Goal: Navigation & Orientation: Find specific page/section

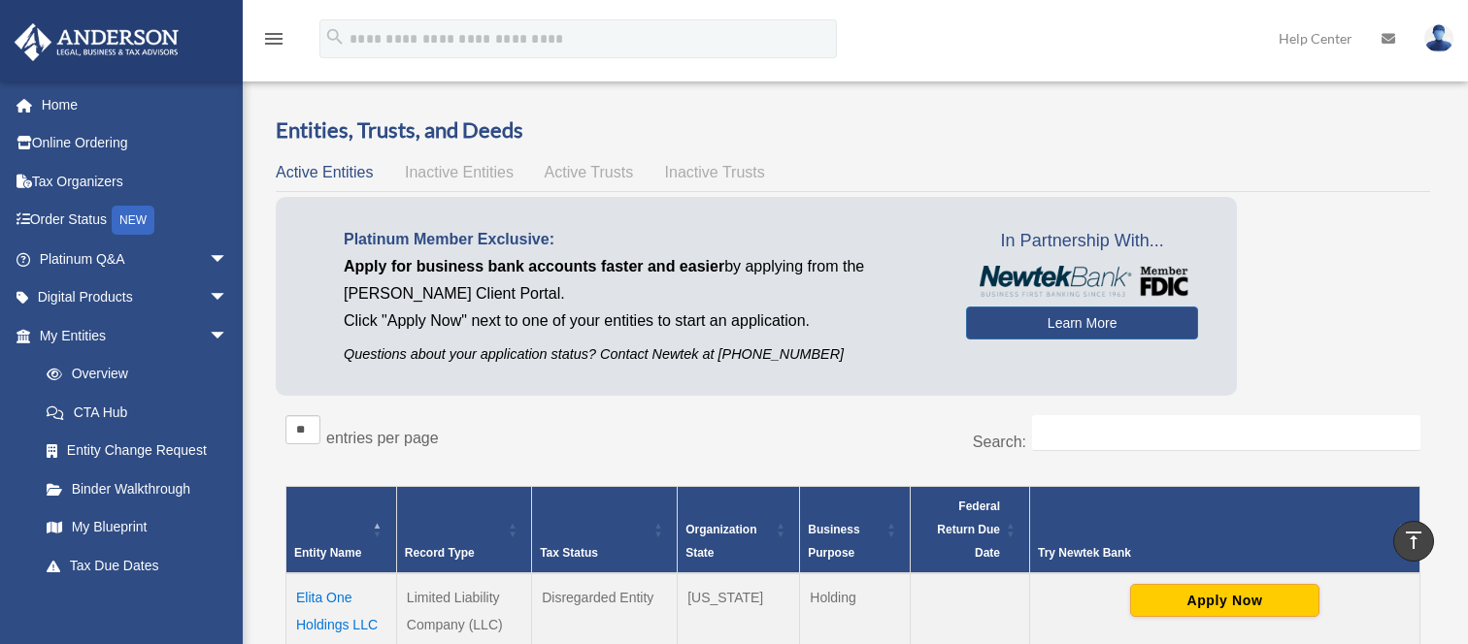
scroll to position [388, 0]
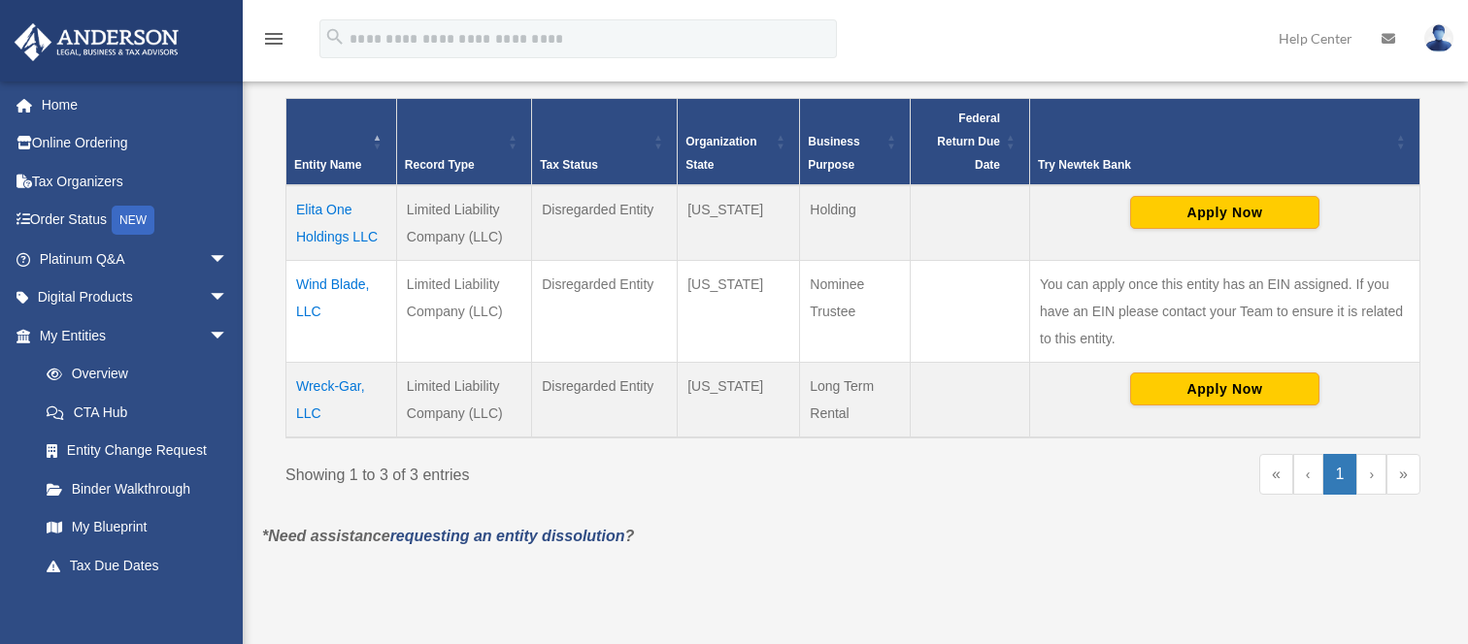
click at [303, 388] on td "Wreck-Gar, LLC" at bounding box center [341, 401] width 111 height 76
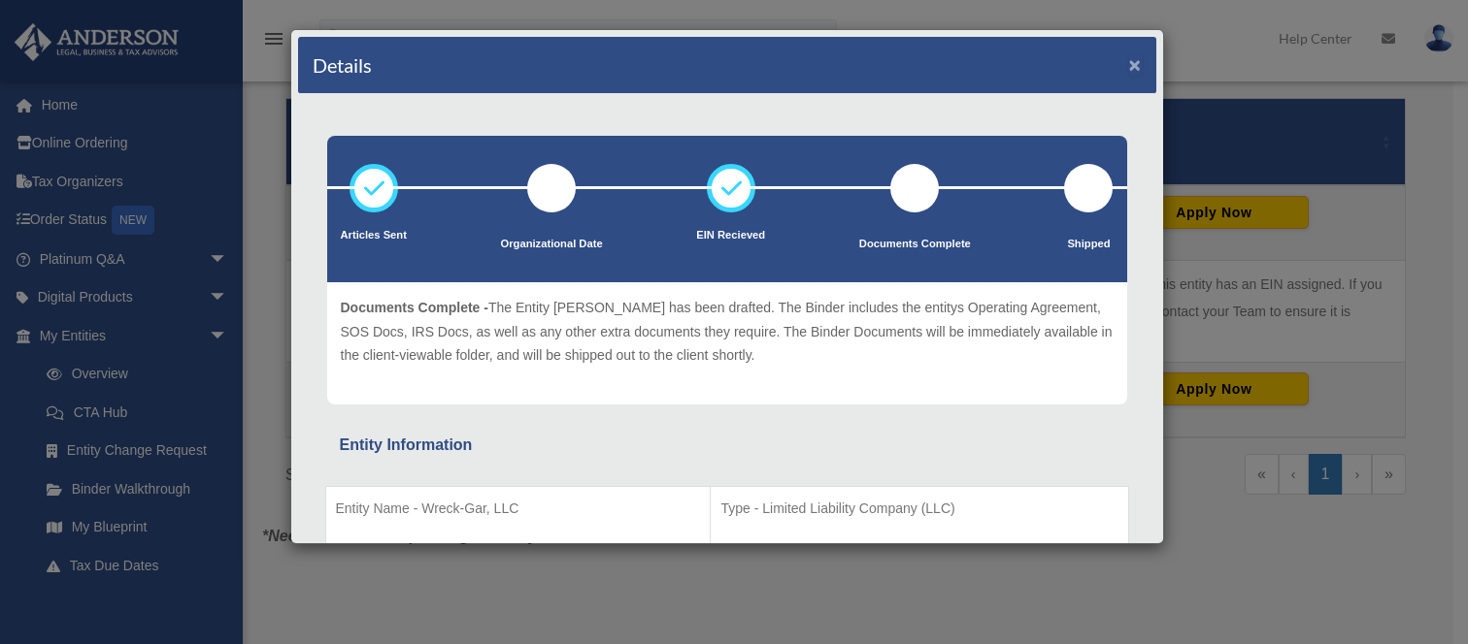
click at [1129, 63] on button "×" at bounding box center [1135, 64] width 13 height 20
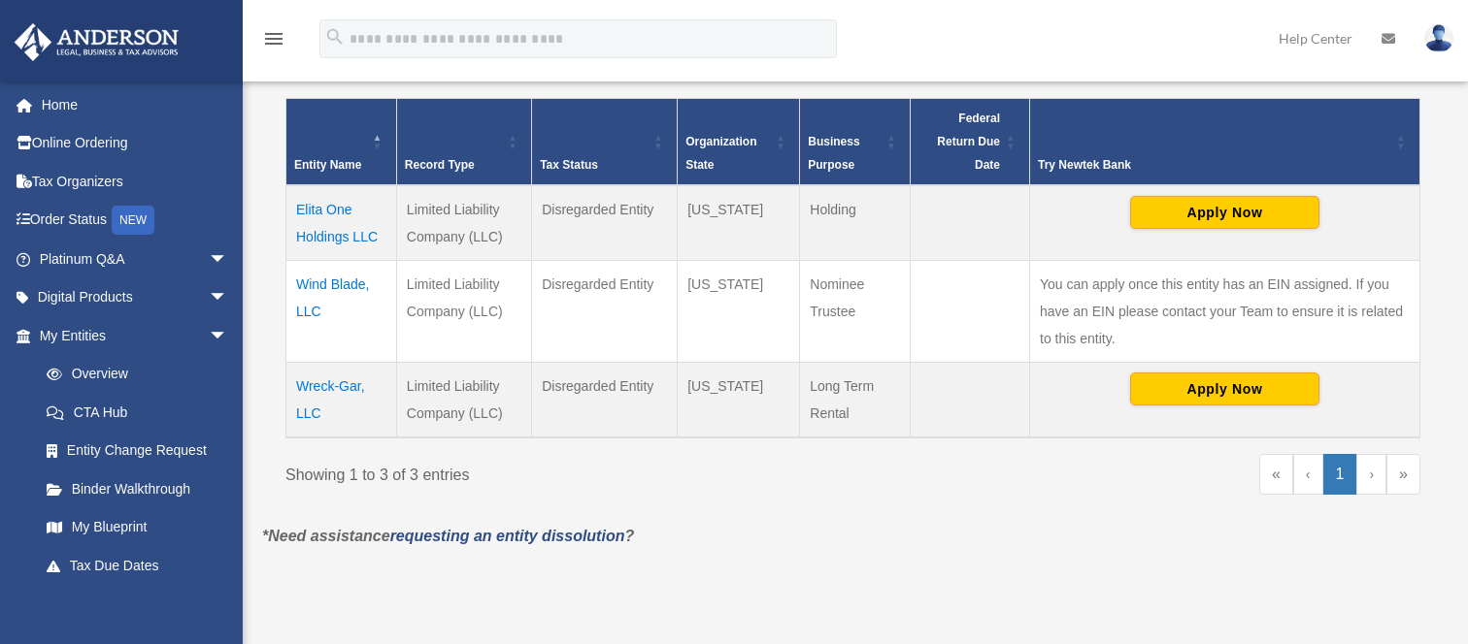
click at [317, 207] on td "Elita One Holdings LLC" at bounding box center [341, 223] width 111 height 76
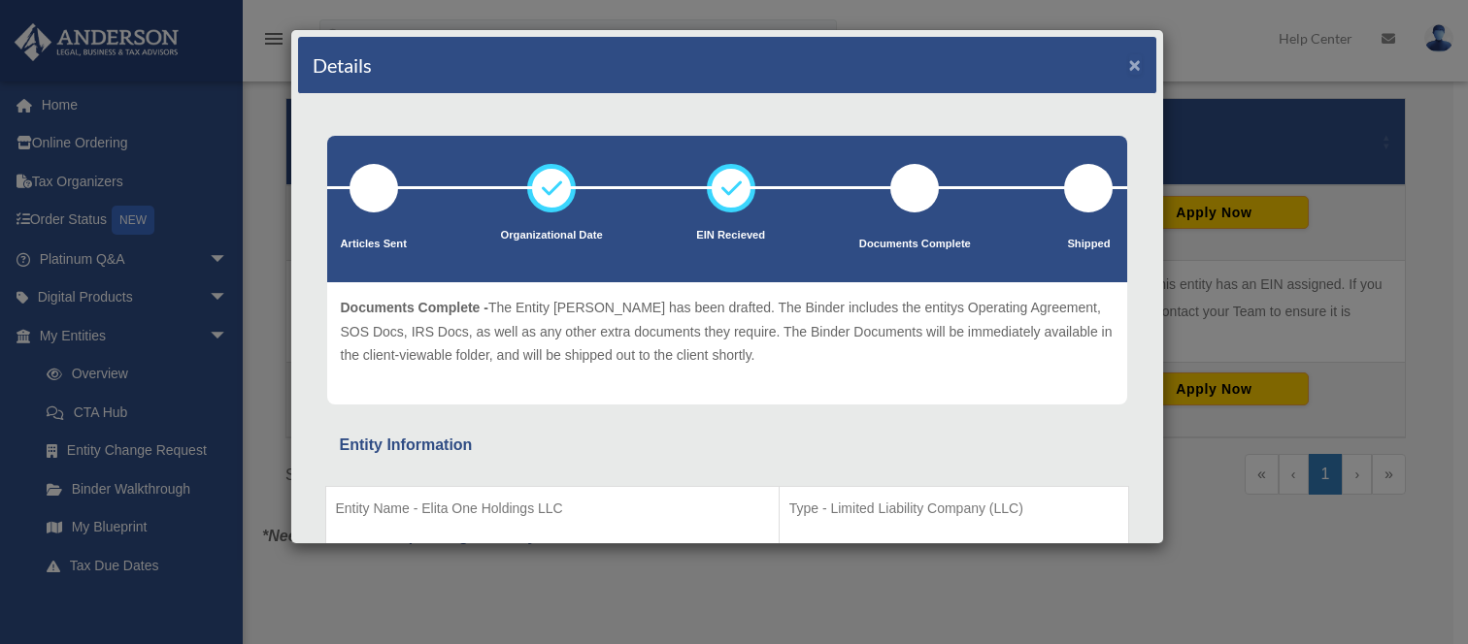
click at [1129, 65] on button "×" at bounding box center [1135, 64] width 13 height 20
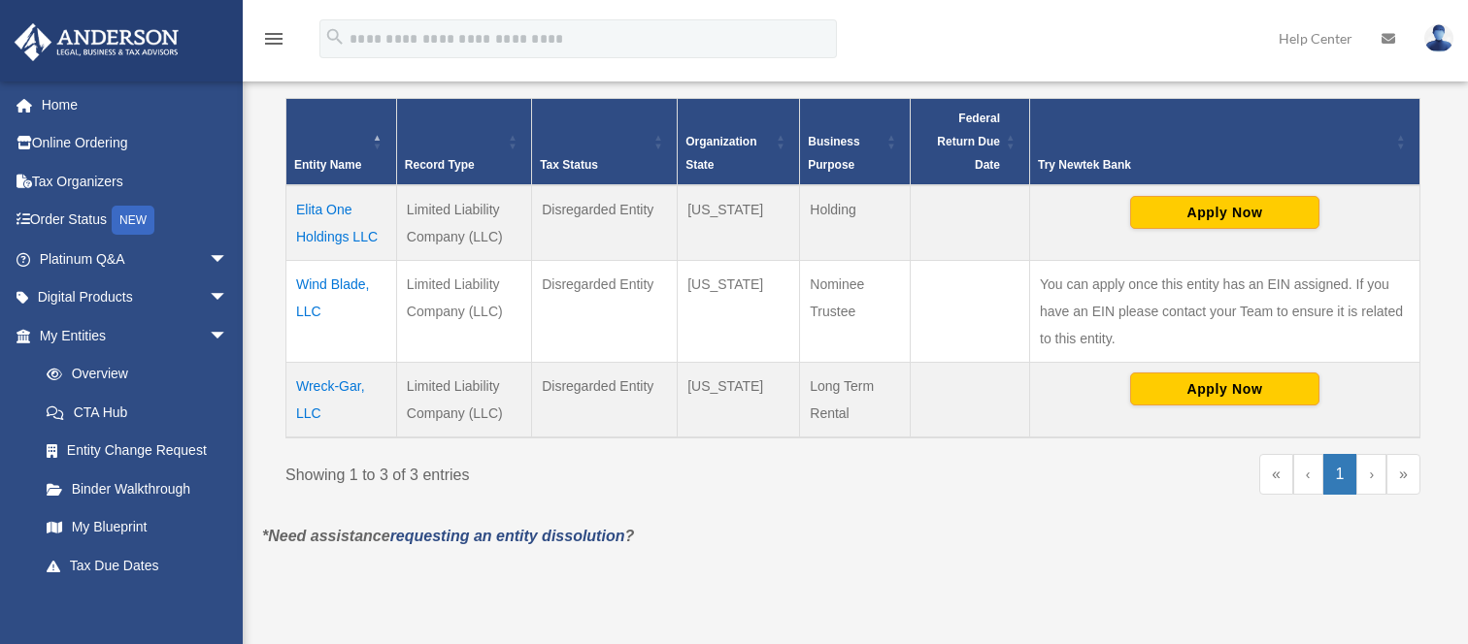
click at [339, 285] on td "Wind Blade, LLC" at bounding box center [341, 312] width 111 height 102
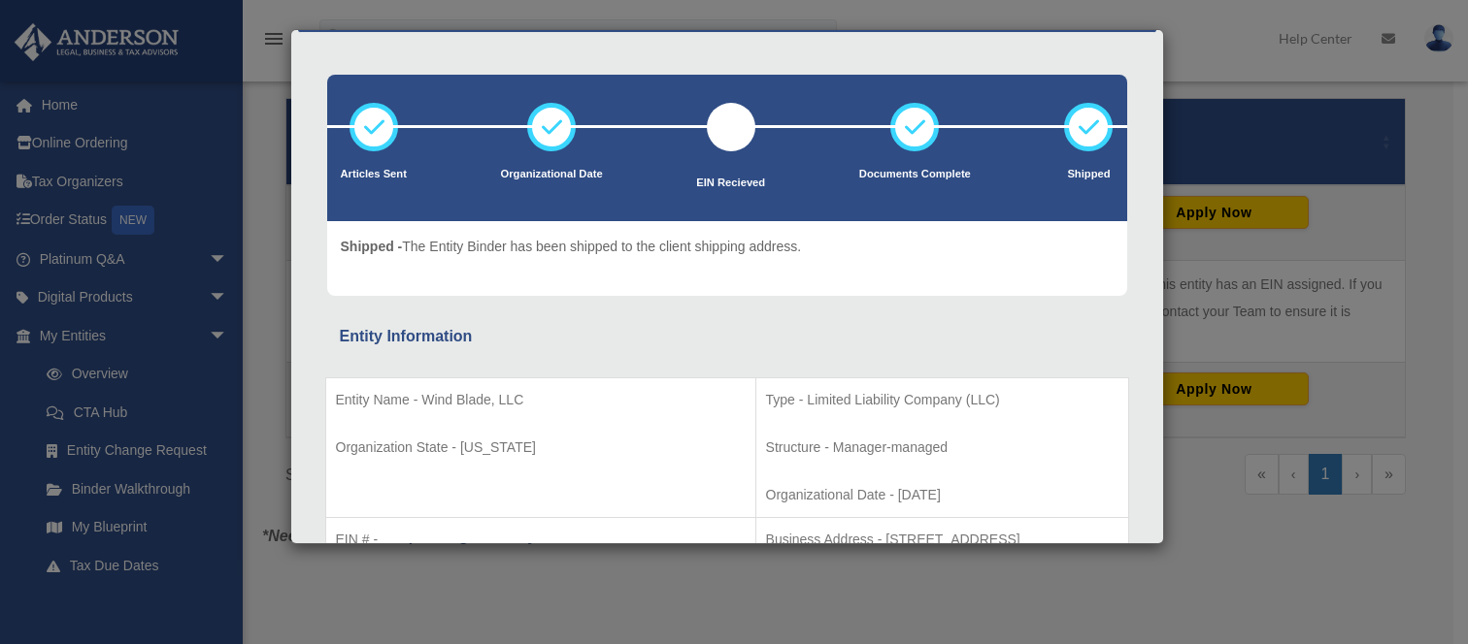
scroll to position [0, 0]
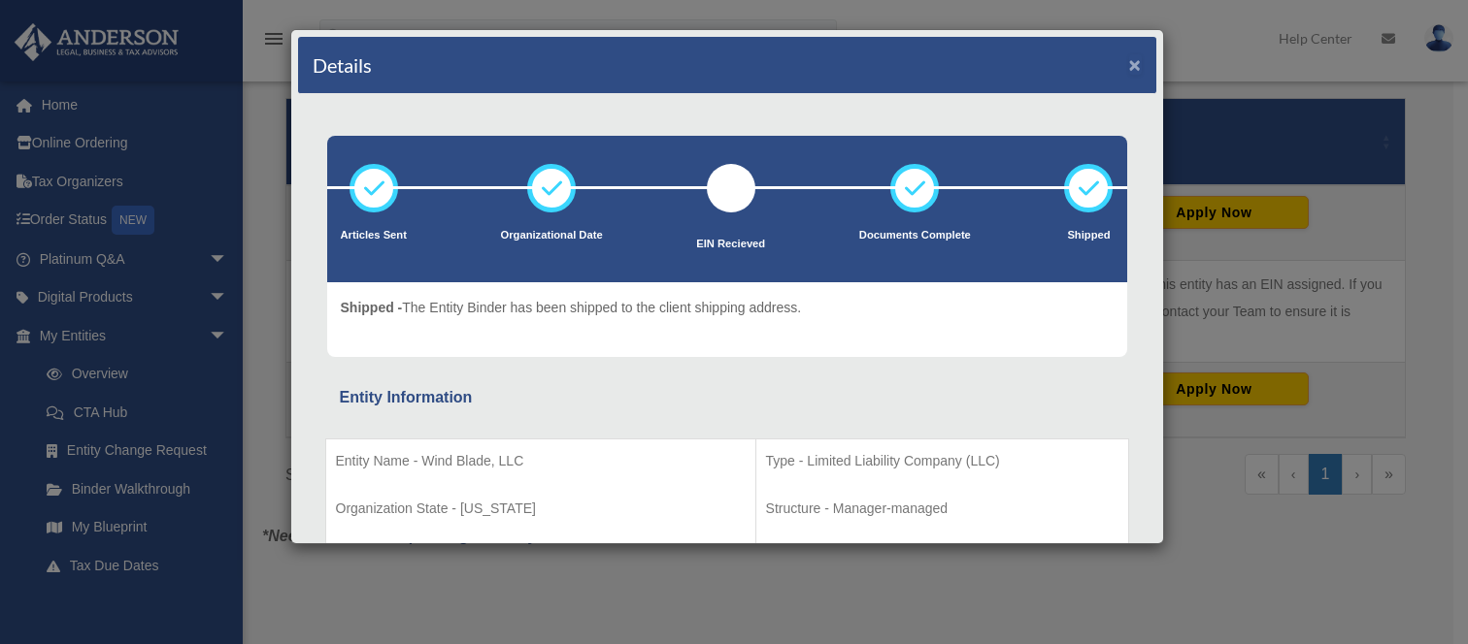
click at [1129, 65] on button "×" at bounding box center [1135, 64] width 13 height 20
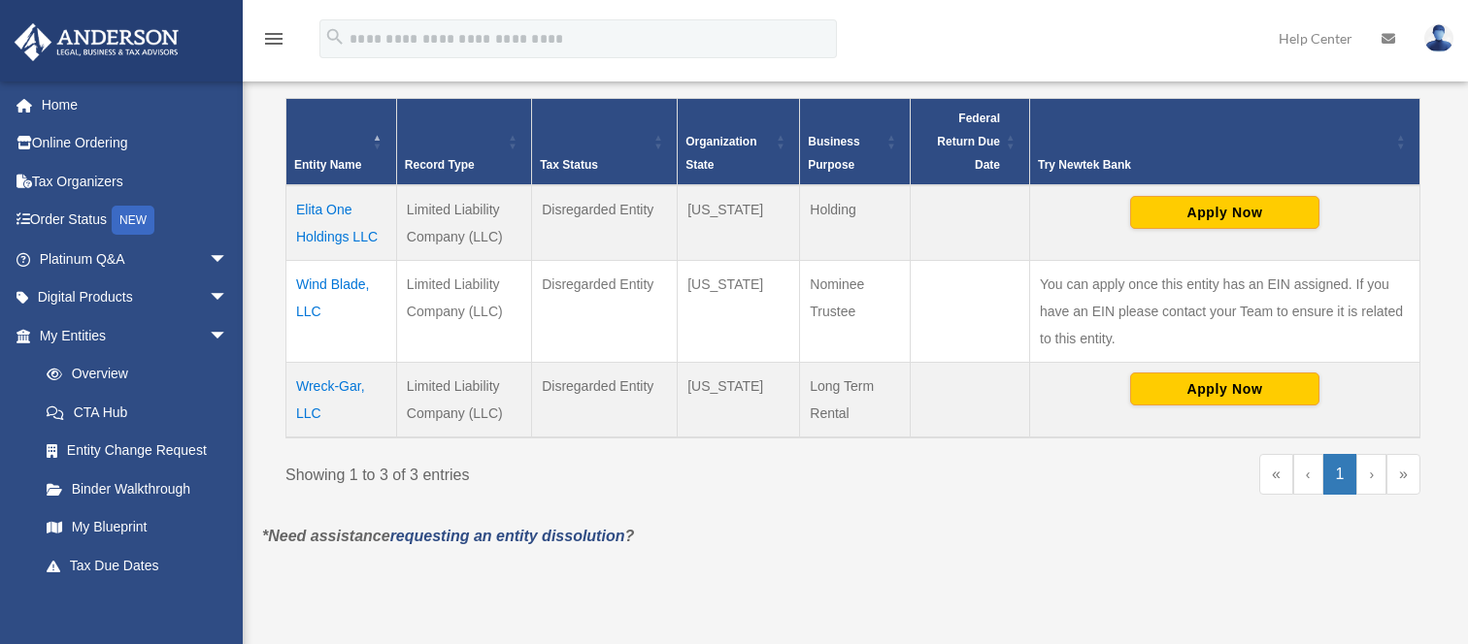
click at [1435, 40] on img at bounding box center [1438, 38] width 29 height 28
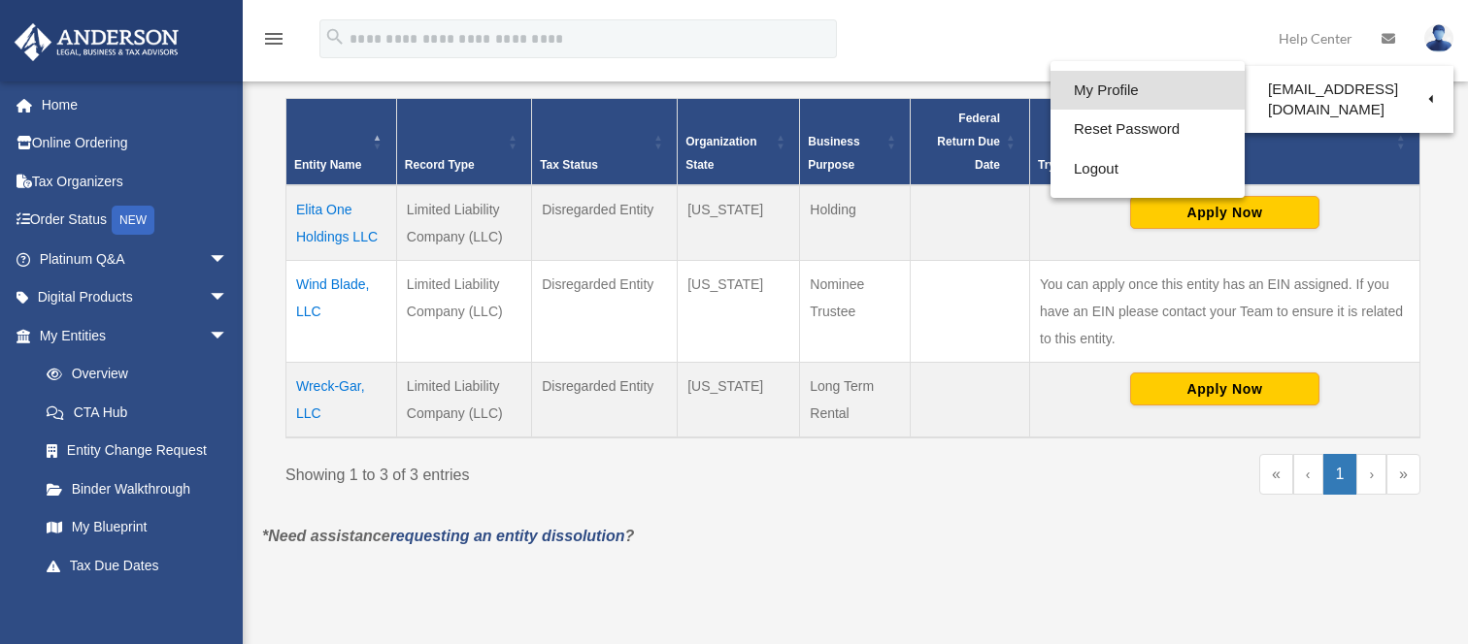
click at [1090, 90] on link "My Profile" at bounding box center [1147, 91] width 194 height 40
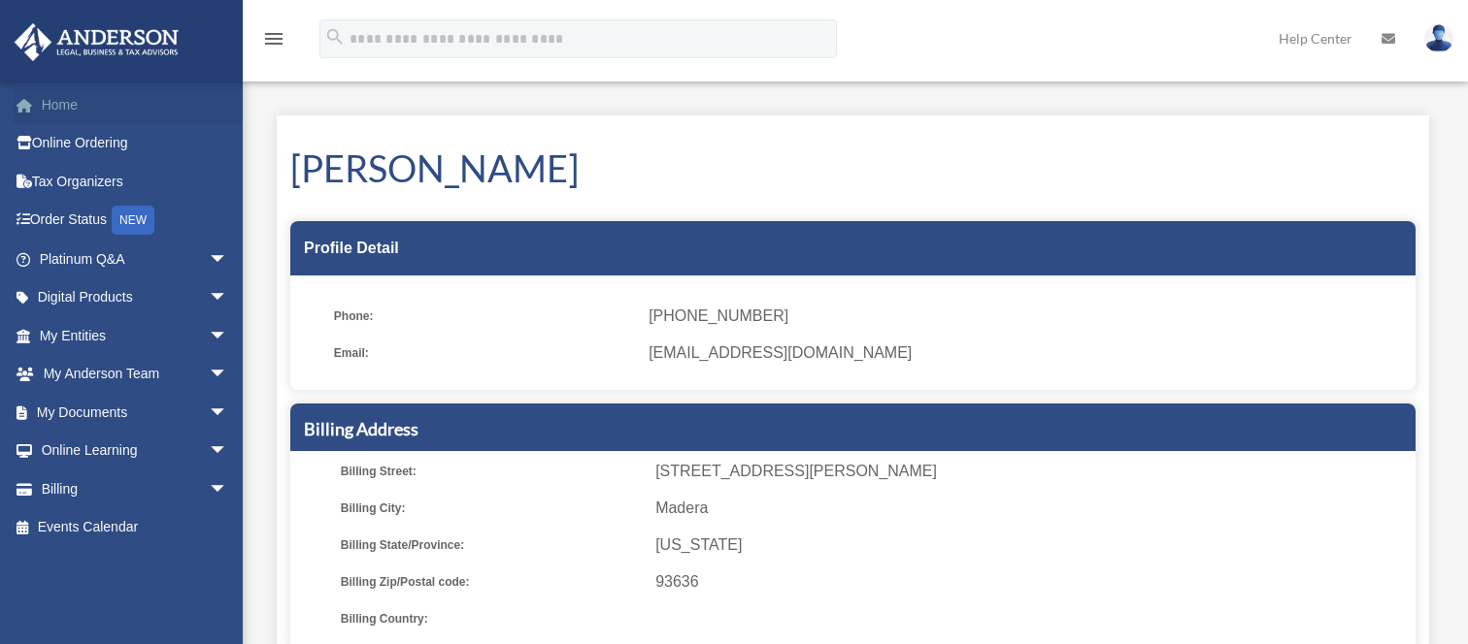
click at [48, 111] on link "Home" at bounding box center [136, 104] width 244 height 39
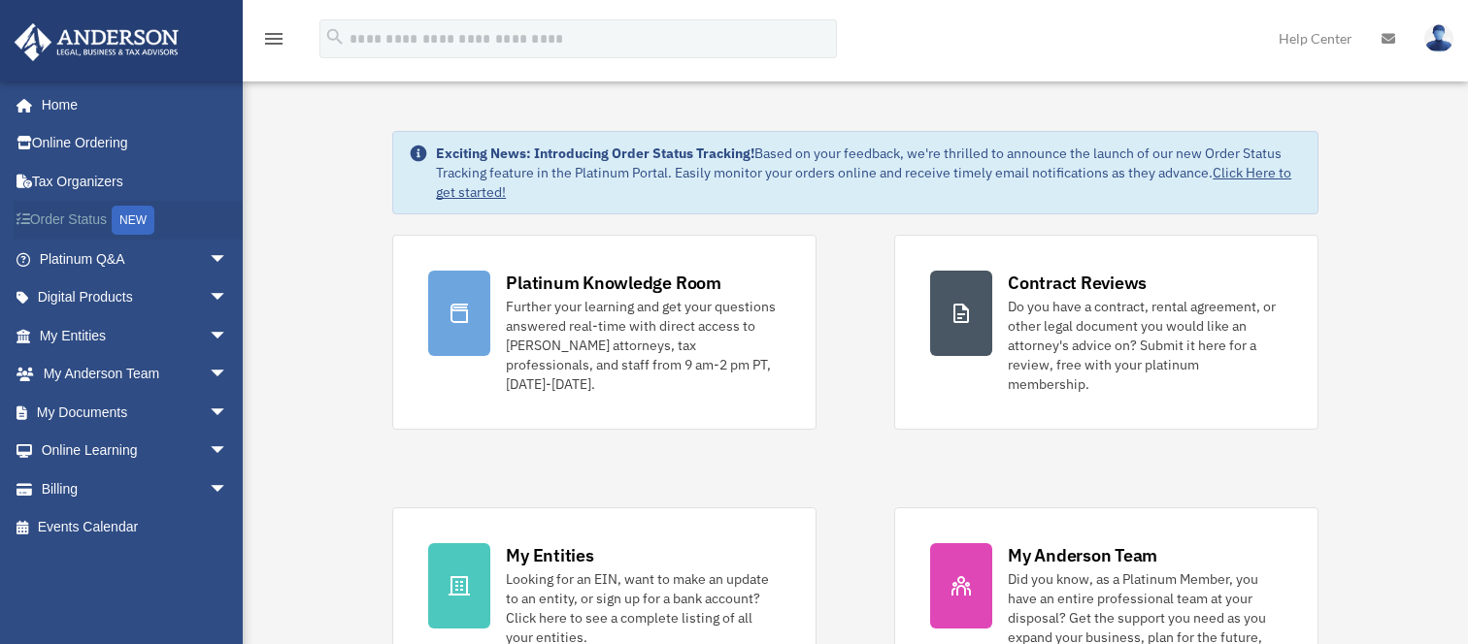
click at [66, 222] on link "Order Status NEW" at bounding box center [136, 221] width 244 height 40
click at [80, 326] on link "My Entities arrow_drop_down" at bounding box center [136, 335] width 244 height 39
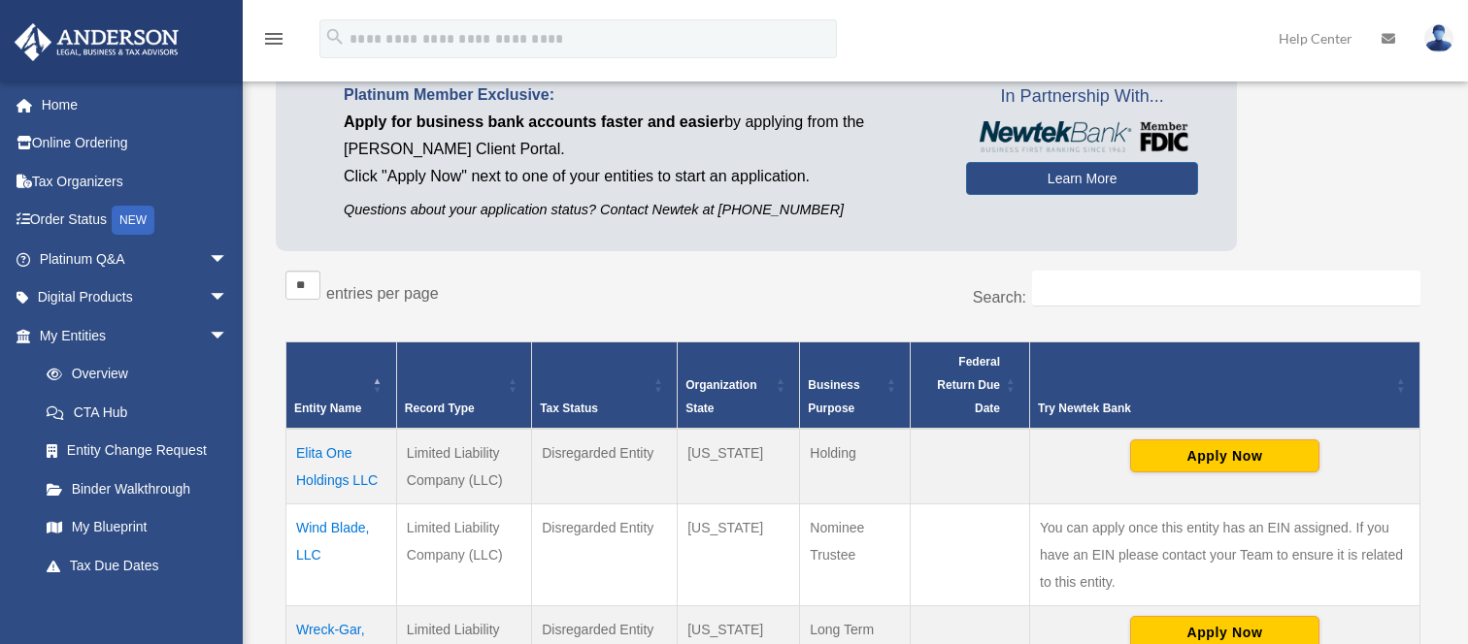
scroll to position [388, 0]
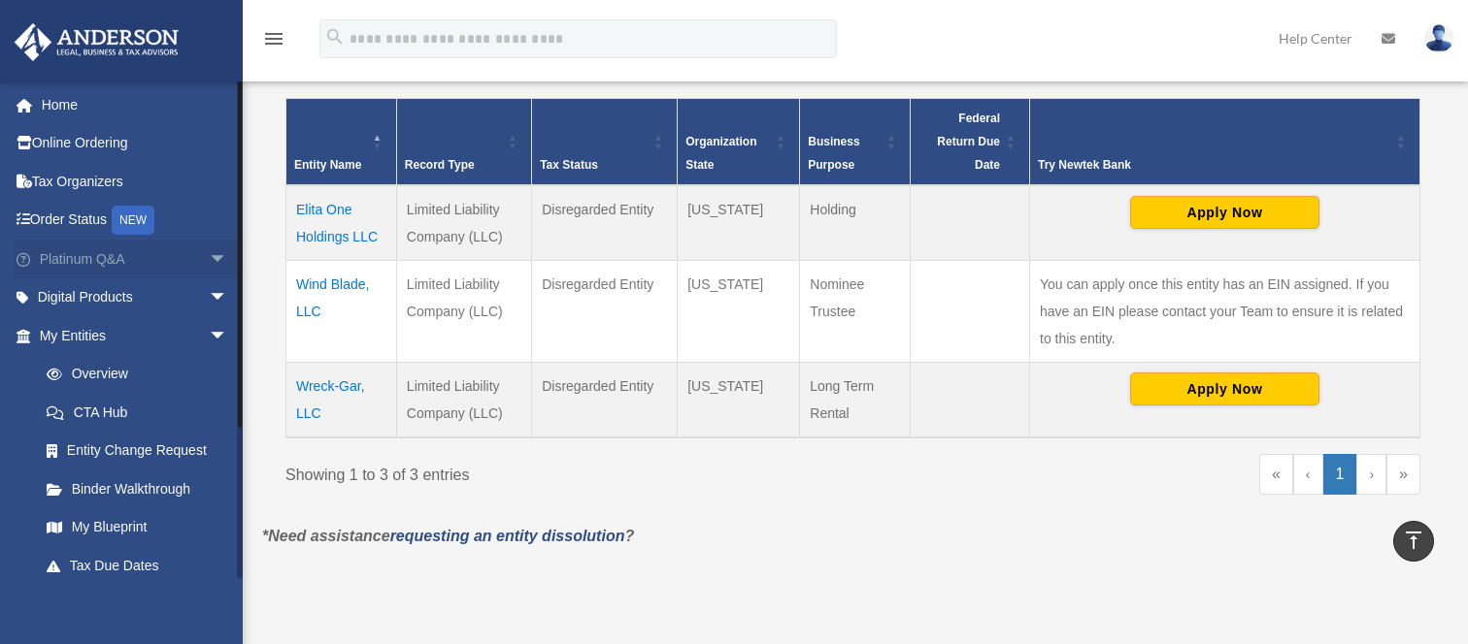
click at [211, 259] on span "arrow_drop_down" at bounding box center [228, 260] width 39 height 40
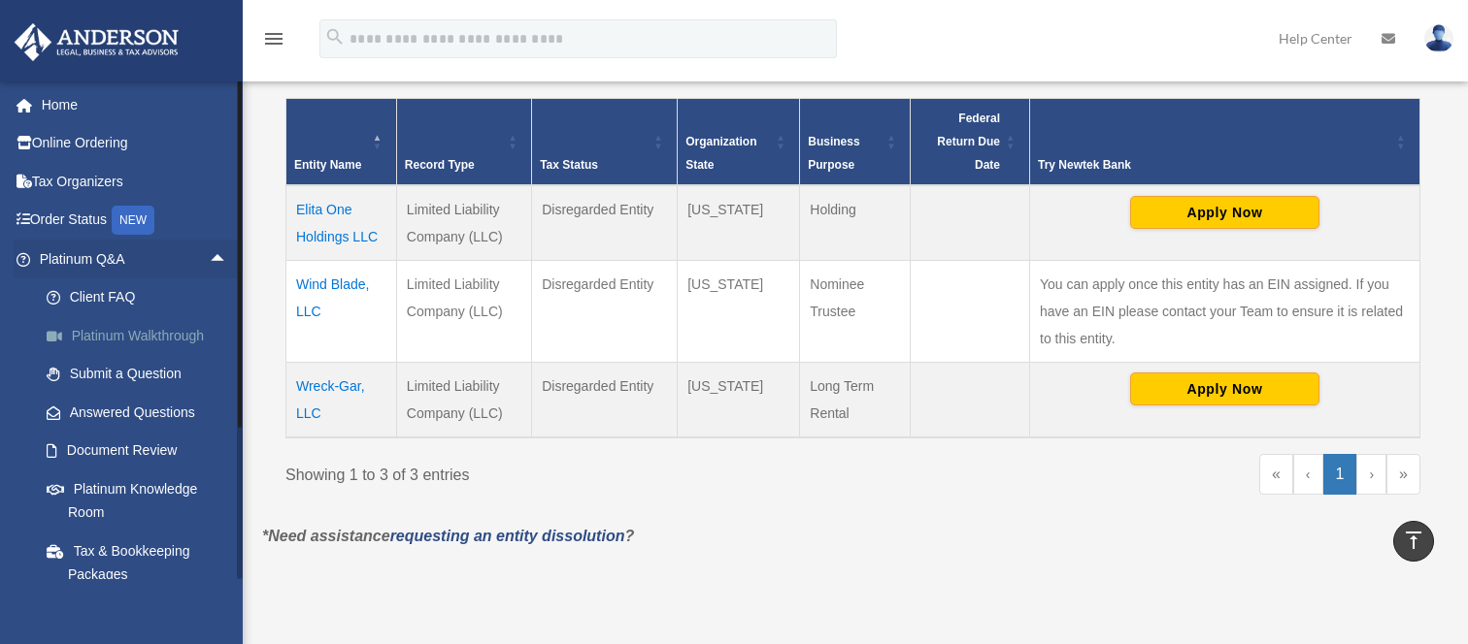
click at [173, 331] on link "Platinum Walkthrough" at bounding box center [142, 335] width 230 height 39
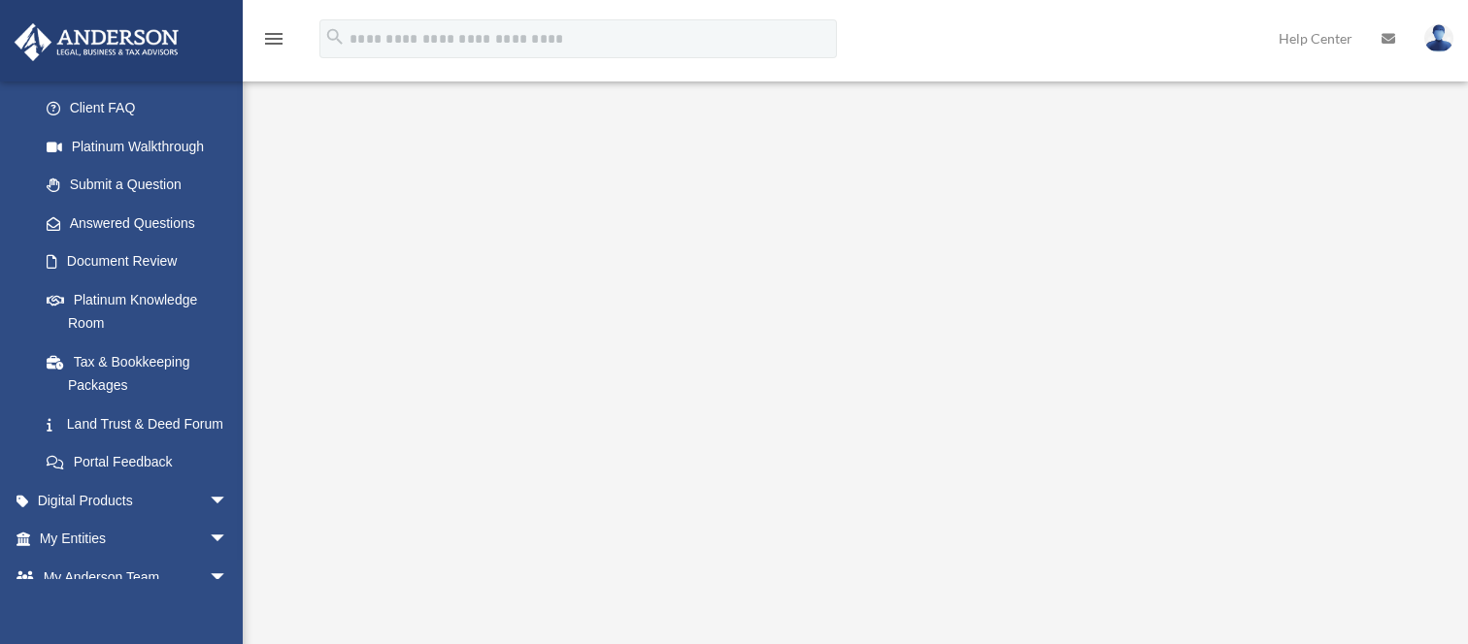
scroll to position [194, 0]
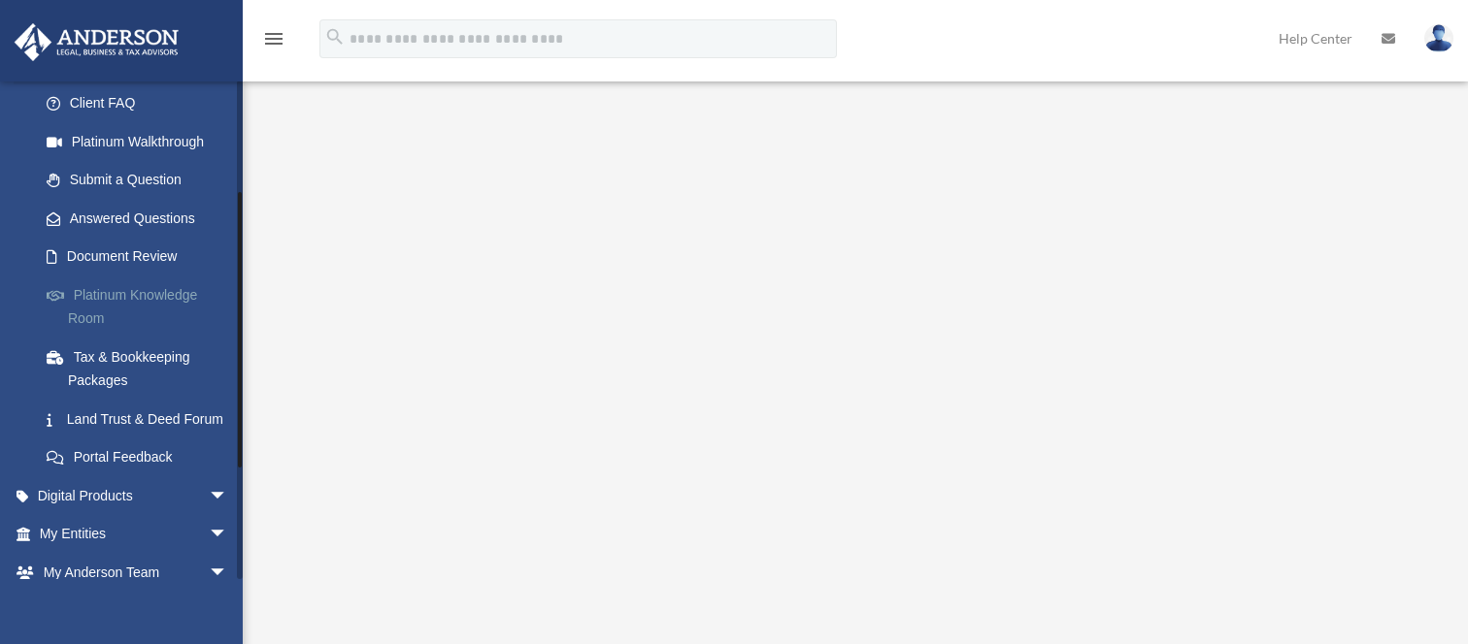
click at [78, 303] on link "Platinum Knowledge Room" at bounding box center [142, 307] width 230 height 62
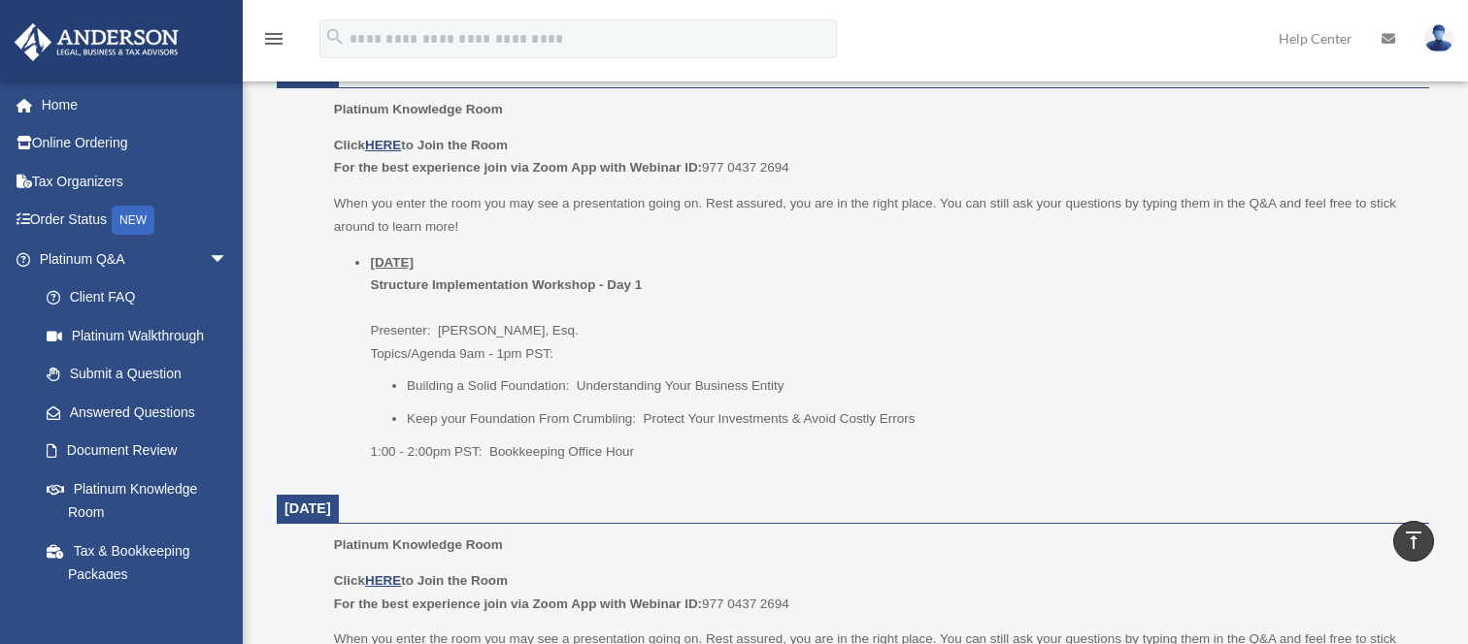
scroll to position [1553, 0]
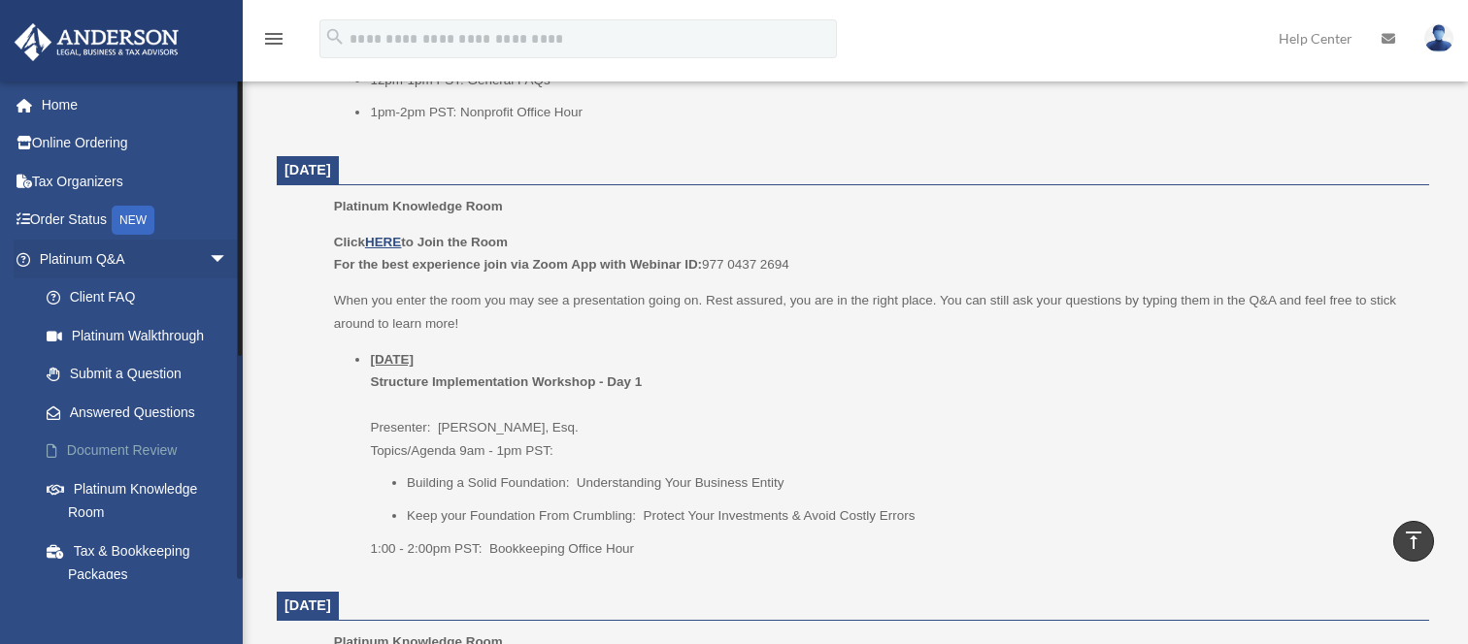
click at [115, 443] on link "Document Review" at bounding box center [142, 451] width 230 height 39
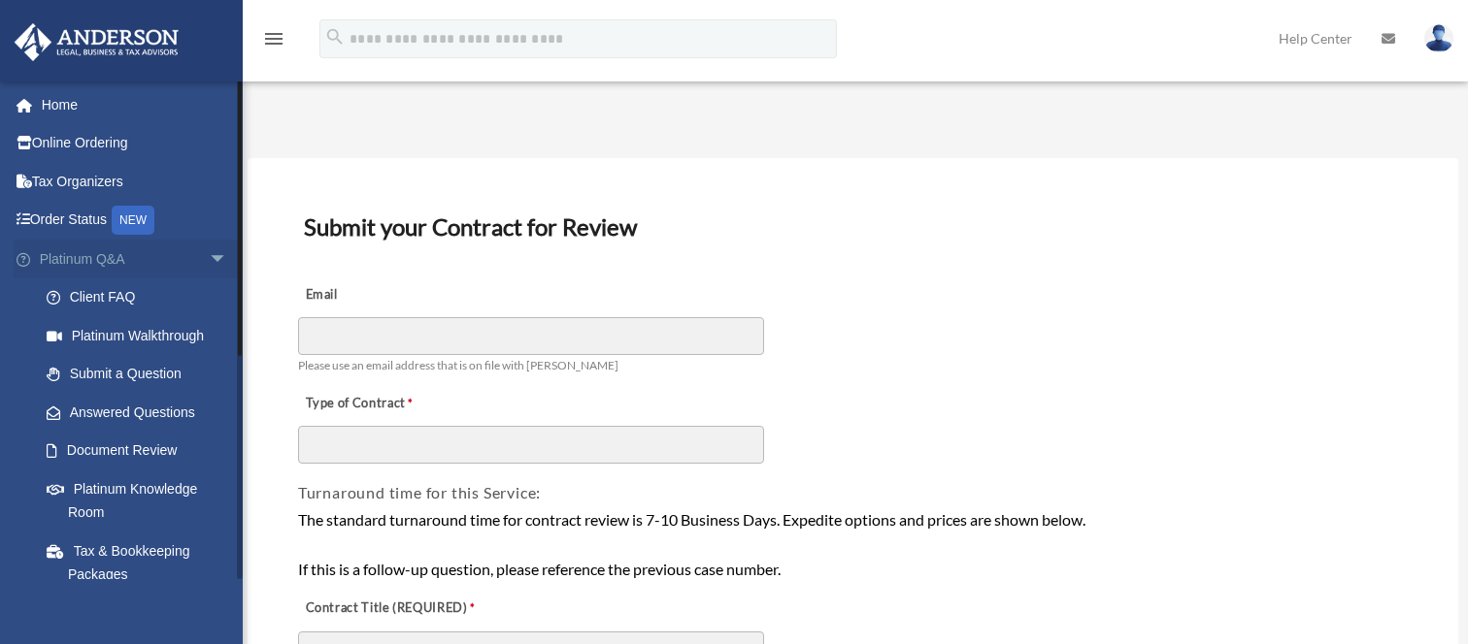
click at [209, 252] on span "arrow_drop_down" at bounding box center [228, 260] width 39 height 40
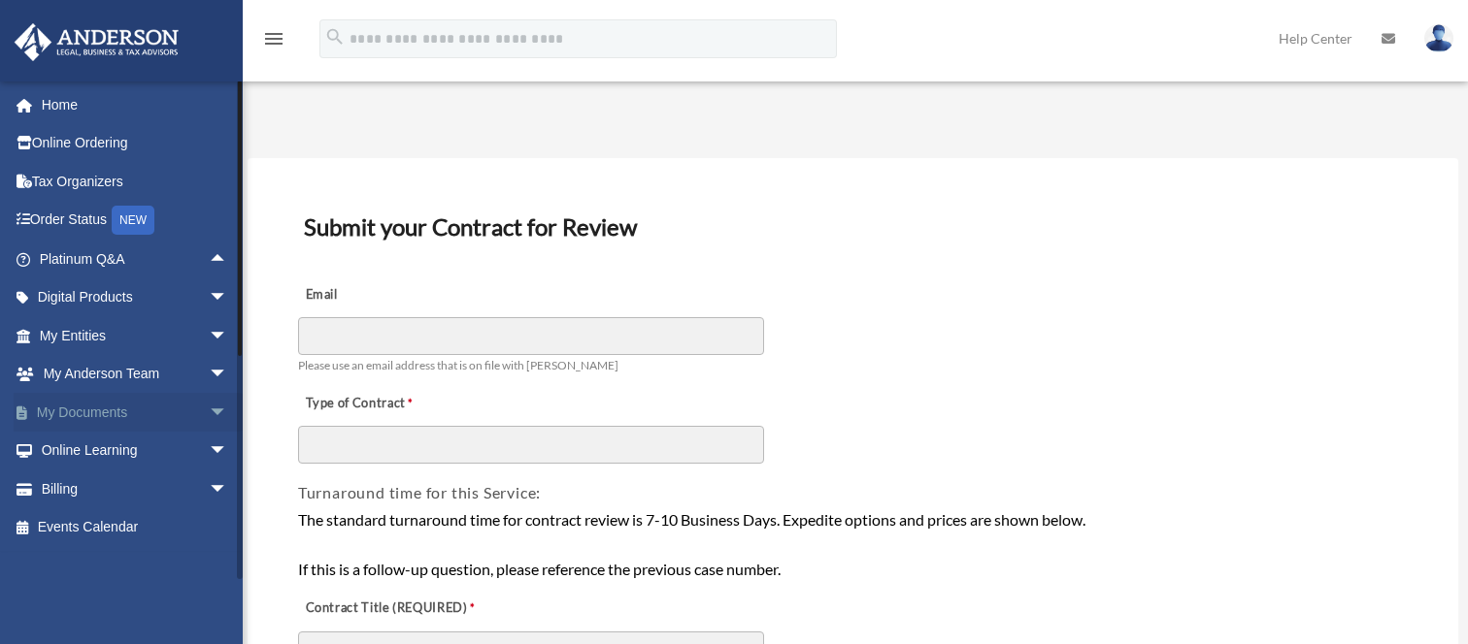
click at [135, 408] on link "My Documents arrow_drop_down" at bounding box center [136, 412] width 244 height 39
click at [209, 412] on span "arrow_drop_down" at bounding box center [228, 413] width 39 height 40
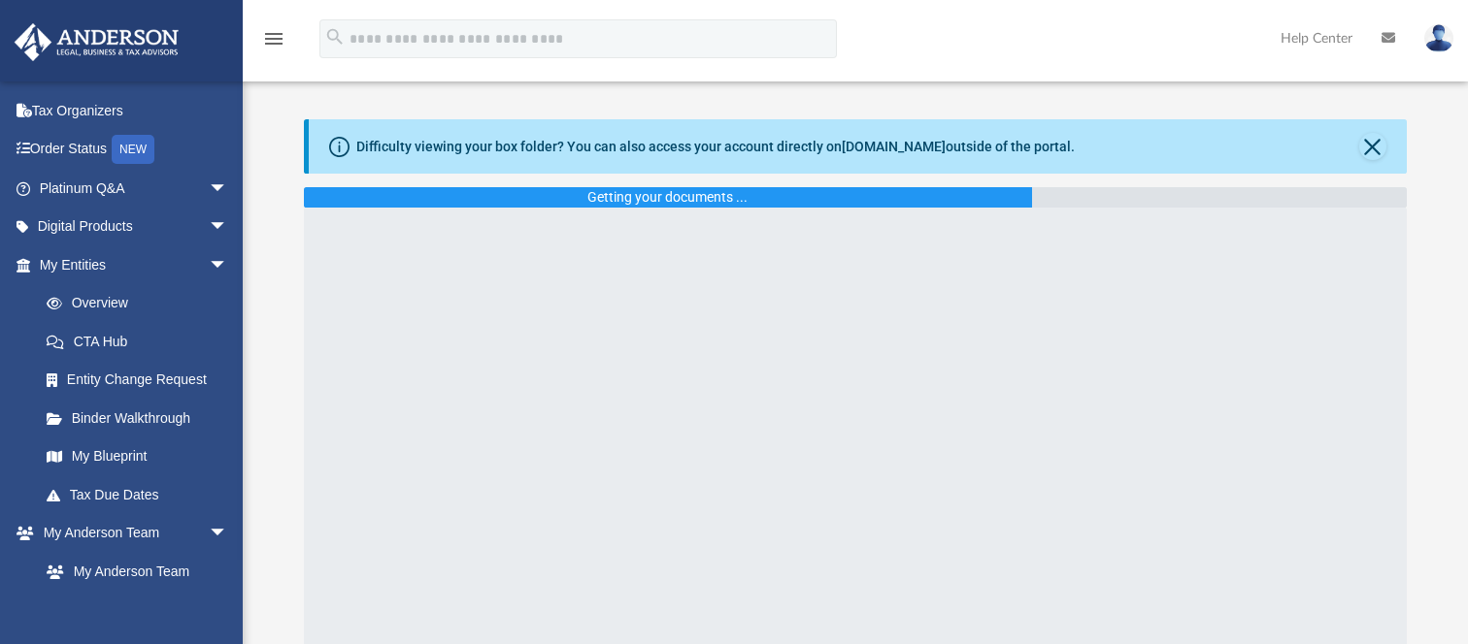
scroll to position [97, 0]
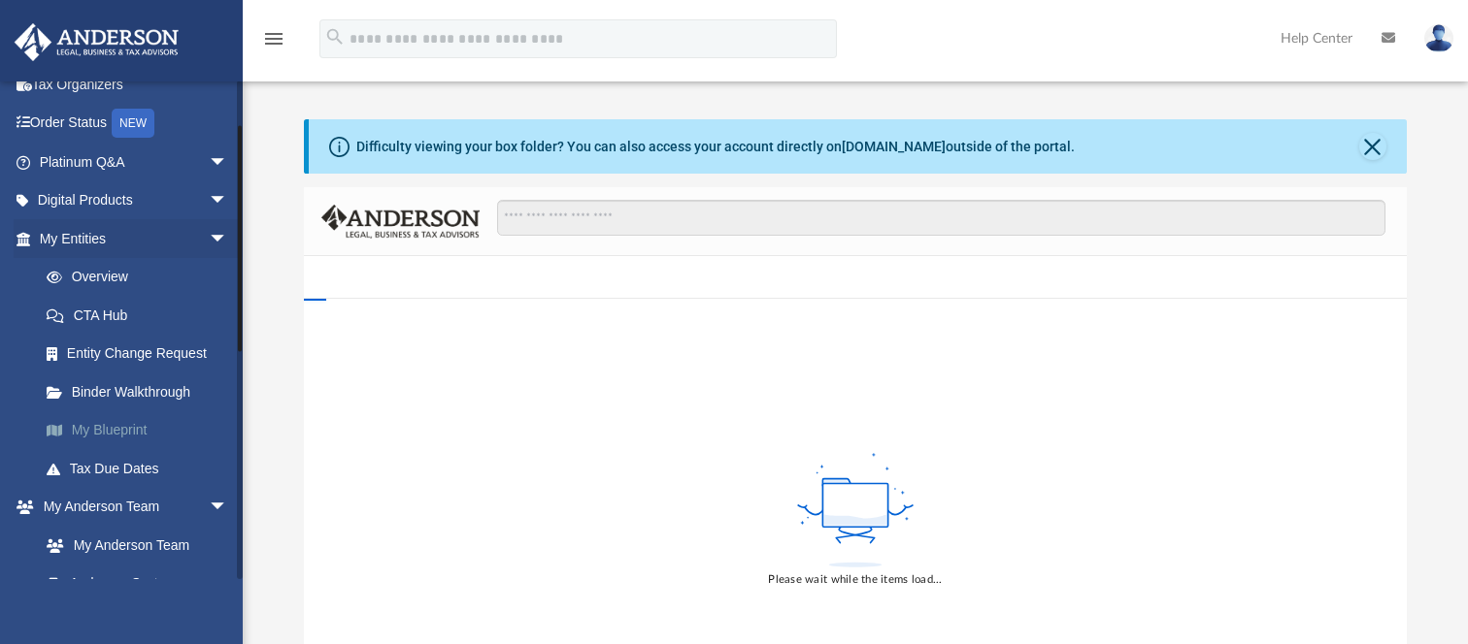
click at [134, 429] on link "My Blueprint" at bounding box center [142, 431] width 230 height 39
